Goal: Task Accomplishment & Management: Manage account settings

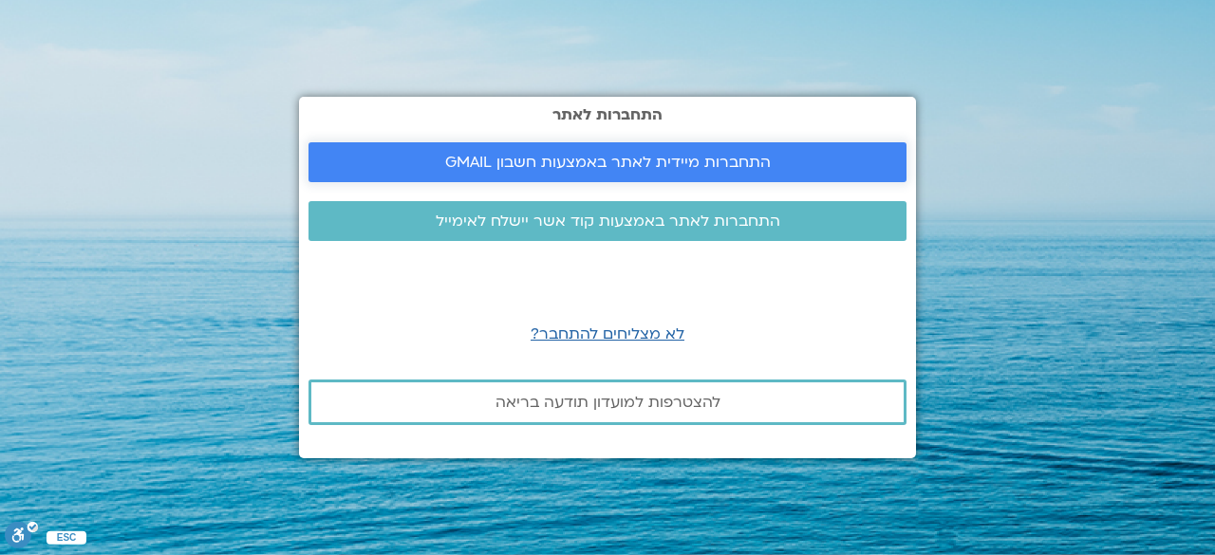
click at [522, 156] on span "התחברות מיידית לאתר באמצעות חשבון GMAIL" at bounding box center [608, 162] width 326 height 17
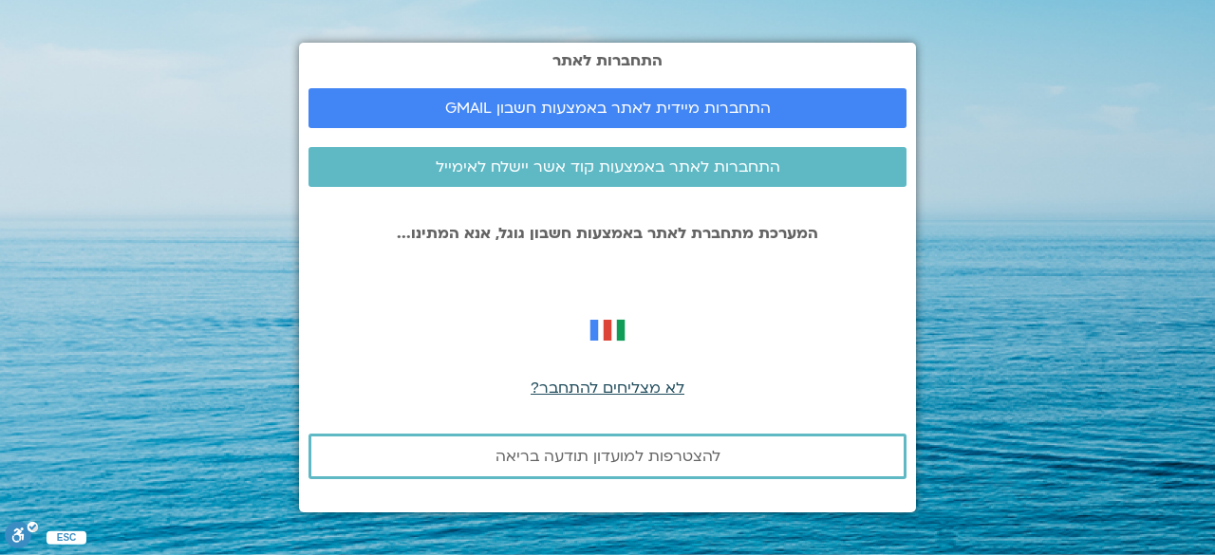
click at [601, 388] on span "לא מצליחים להתחבר?" at bounding box center [607, 388] width 154 height 21
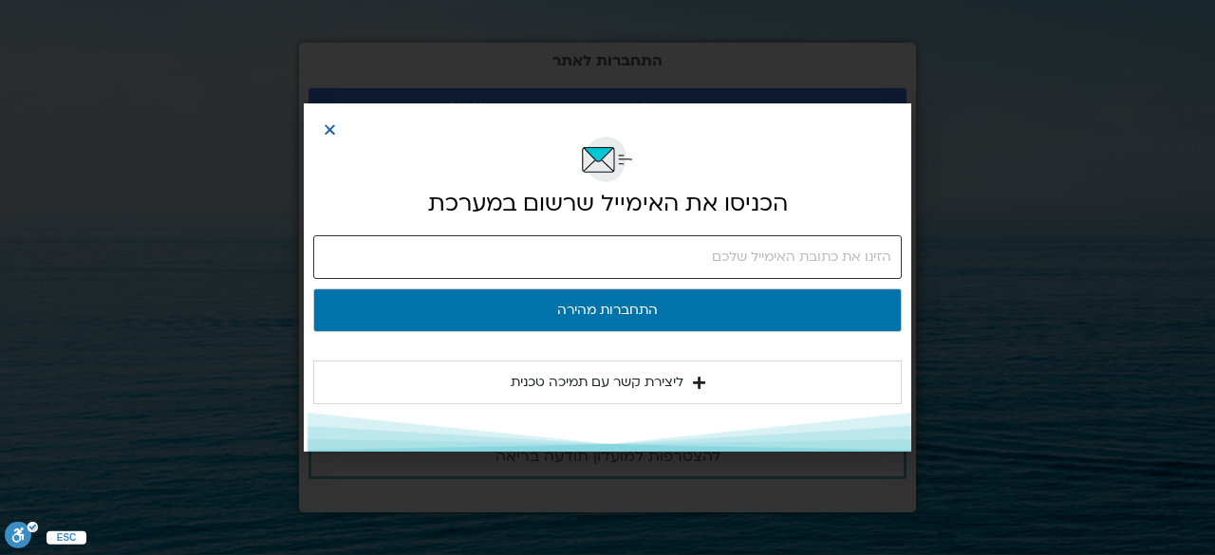
click at [632, 250] on input "email" at bounding box center [607, 257] width 588 height 44
type input "נ"
type input "[EMAIL_ADDRESS][DOMAIN_NAME]"
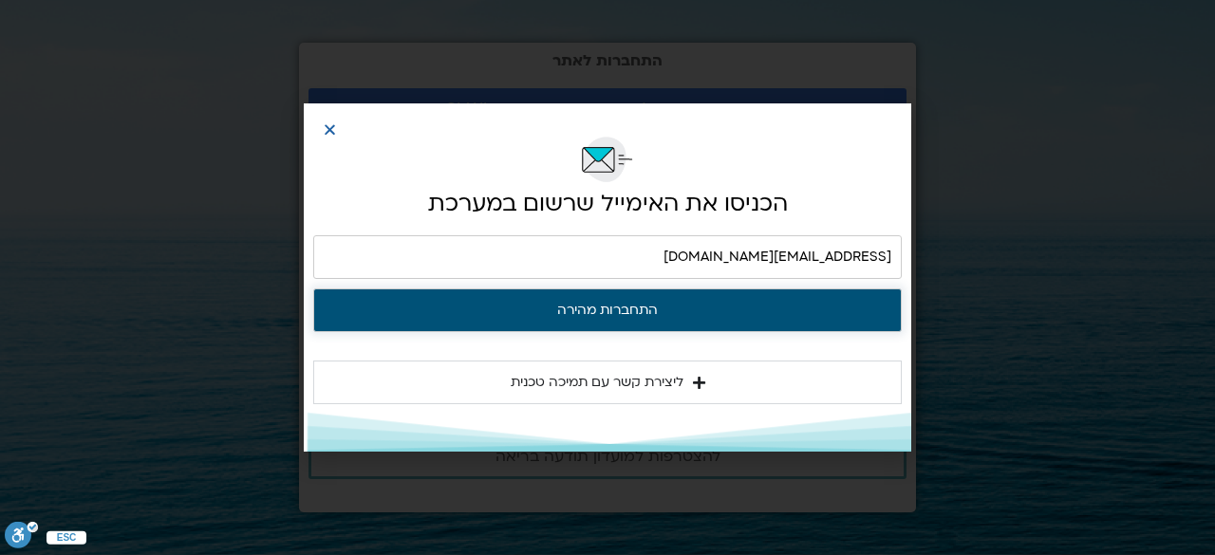
click at [602, 306] on button "התחברות מהירה" at bounding box center [607, 310] width 588 height 44
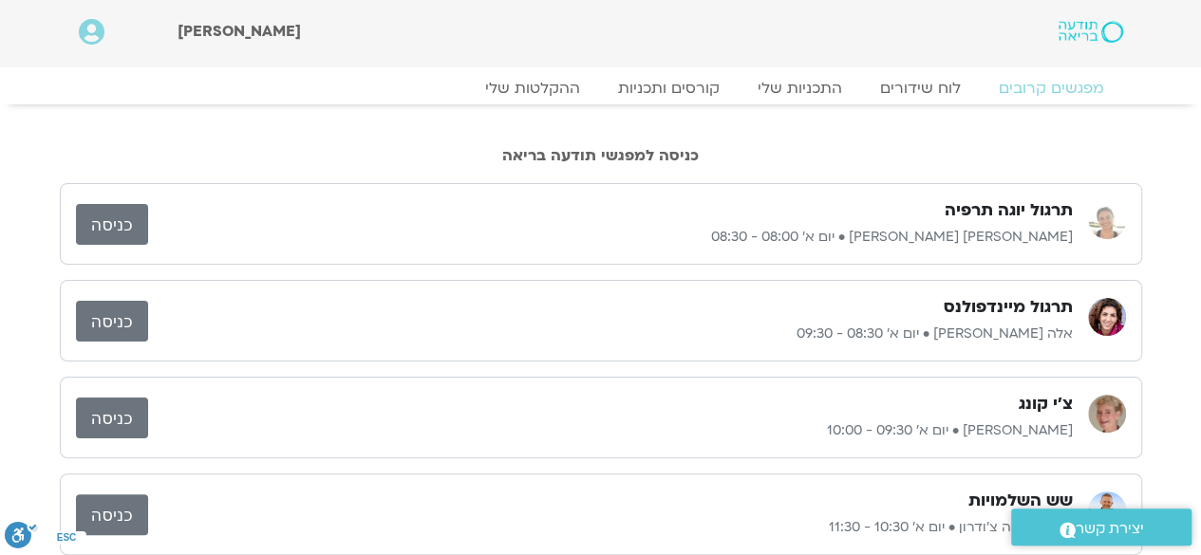
click at [102, 311] on link "כניסה" at bounding box center [112, 321] width 72 height 41
